Goal: Information Seeking & Learning: Learn about a topic

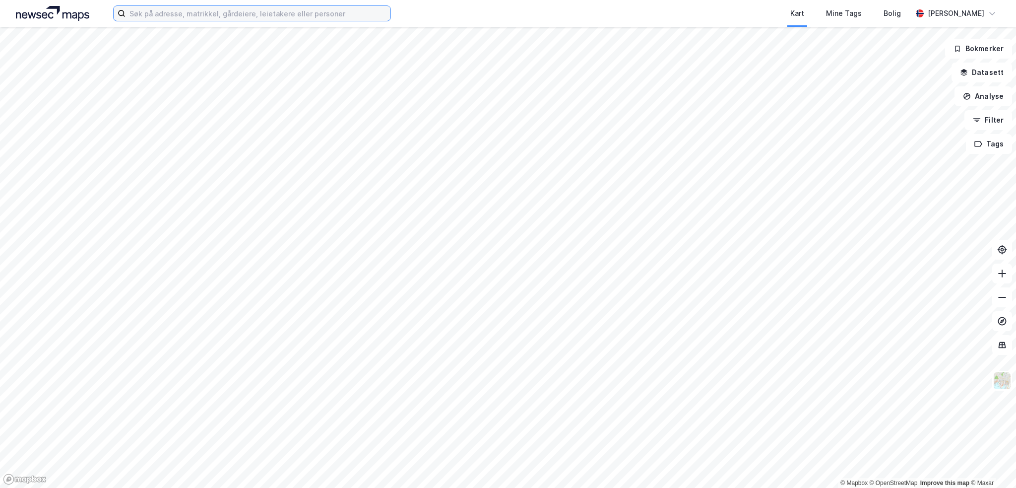
click at [247, 14] on input at bounding box center [258, 13] width 265 height 15
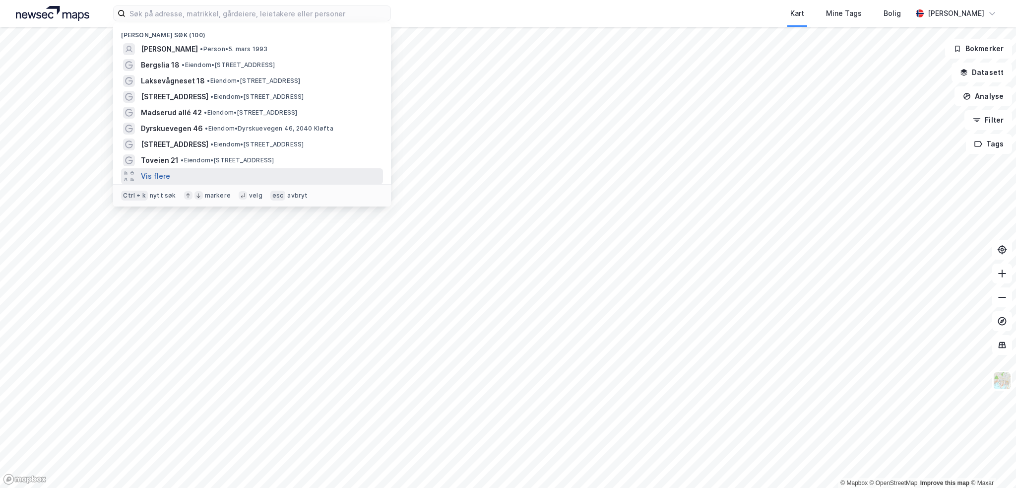
click at [156, 176] on button "Vis flere" at bounding box center [155, 176] width 29 height 12
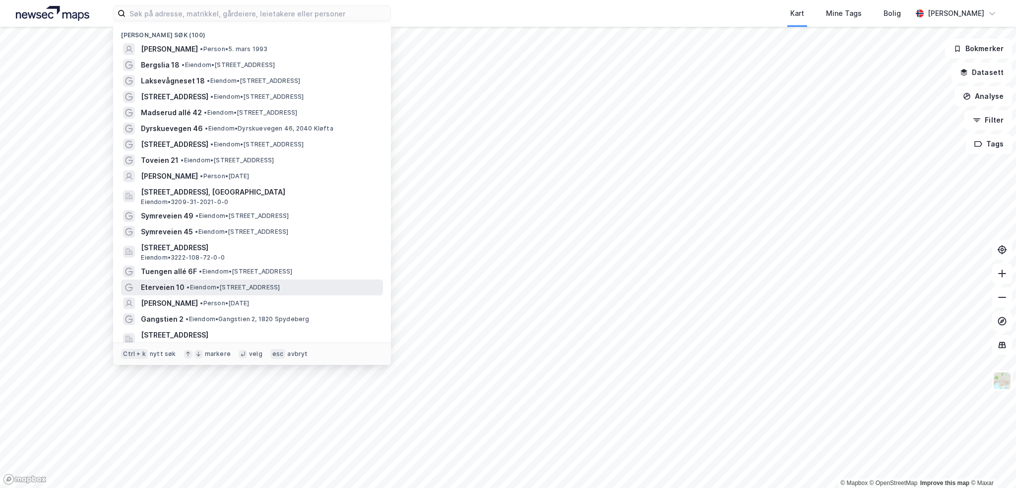
click at [164, 283] on span "Eterveien 10" at bounding box center [163, 287] width 44 height 12
